Goal: Information Seeking & Learning: Learn about a topic

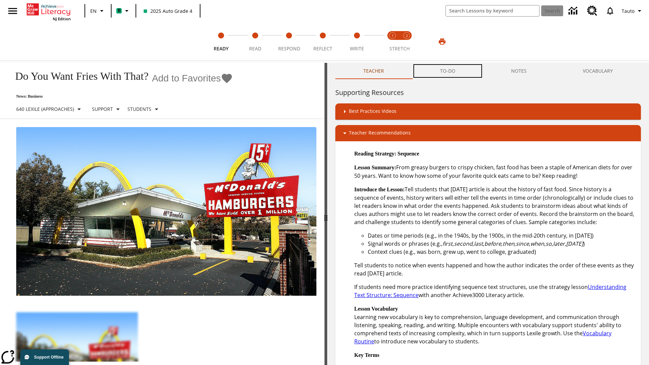
click at [448, 71] on button "TO-DO" at bounding box center [447, 71] width 71 height 16
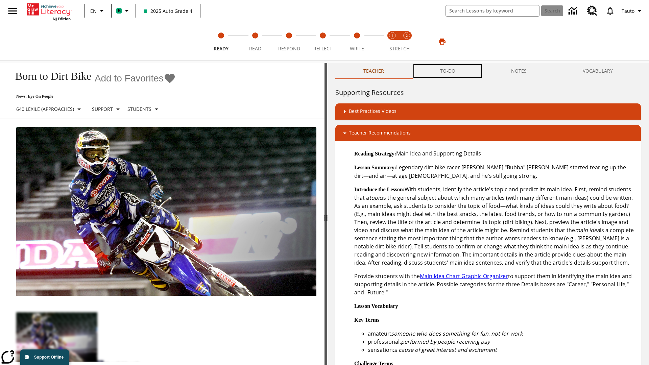
click at [448, 71] on button "TO-DO" at bounding box center [447, 71] width 71 height 16
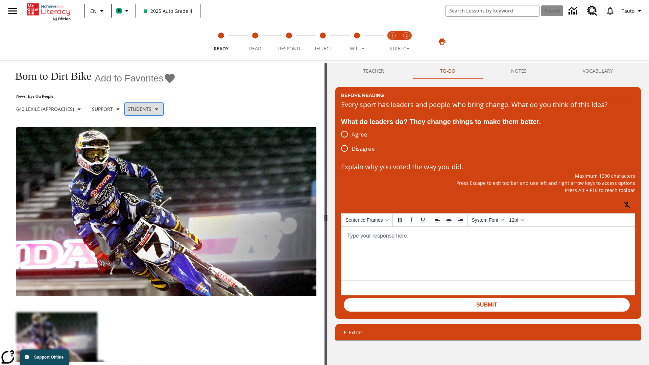
click at [150, 109] on p "Students" at bounding box center [139, 108] width 24 height 7
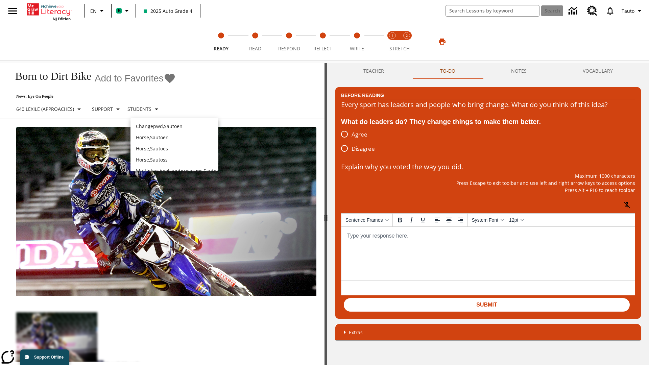
click at [174, 134] on p "Horse , Sautoen" at bounding box center [174, 137] width 77 height 7
